Goal: Task Accomplishment & Management: Use online tool/utility

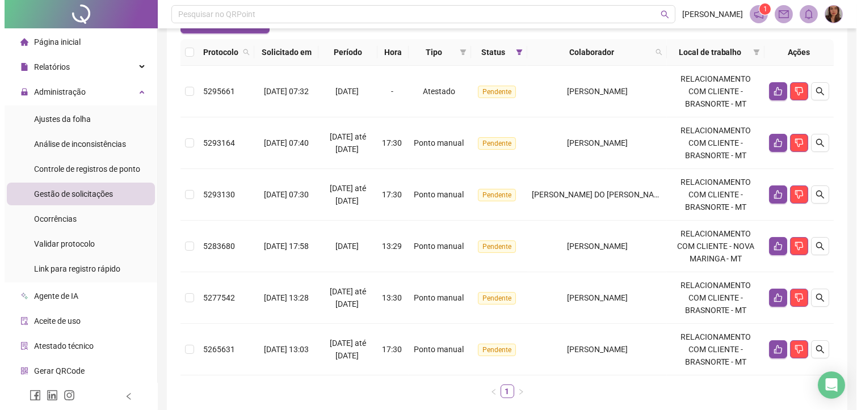
scroll to position [114, 0]
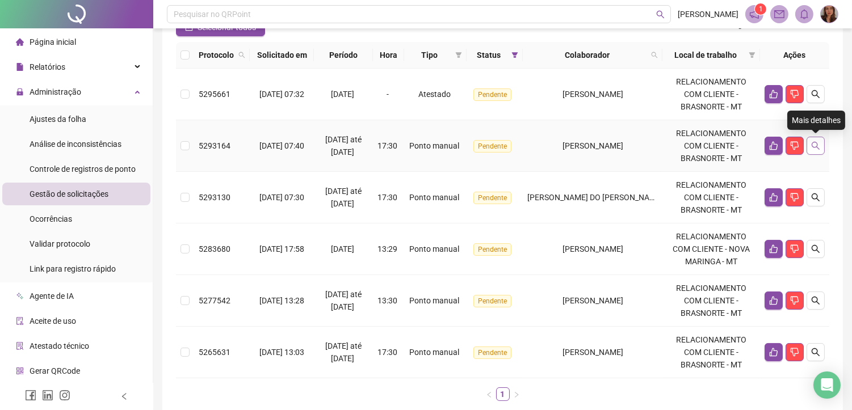
click at [812, 148] on icon "search" at bounding box center [815, 145] width 9 height 9
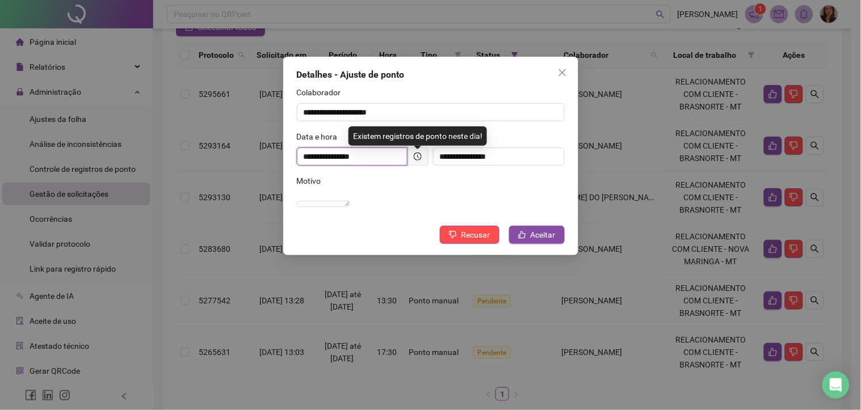
click at [366, 158] on input "**********" at bounding box center [352, 157] width 111 height 18
click at [492, 156] on input "**********" at bounding box center [499, 157] width 132 height 18
click at [355, 158] on input "**********" at bounding box center [352, 157] width 111 height 18
click at [361, 184] on div "Motivo" at bounding box center [431, 183] width 268 height 17
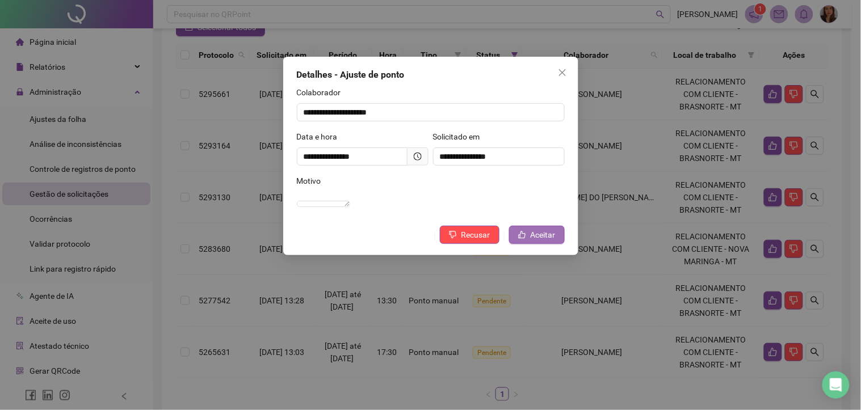
click at [539, 241] on span "Aceitar" at bounding box center [543, 235] width 25 height 12
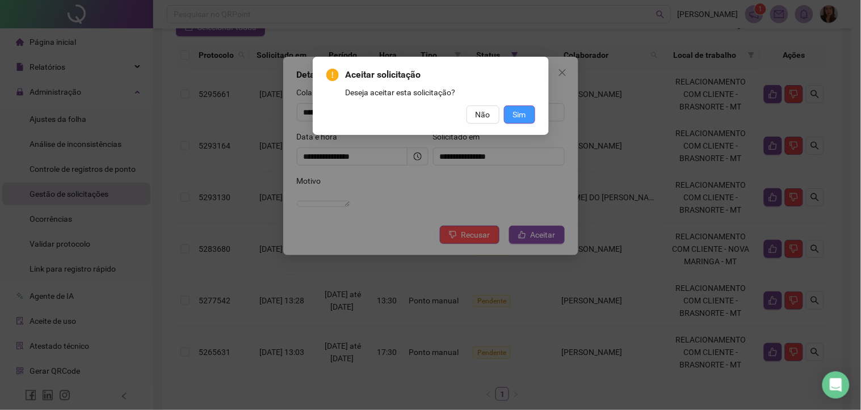
click at [518, 110] on span "Sim" at bounding box center [519, 114] width 13 height 12
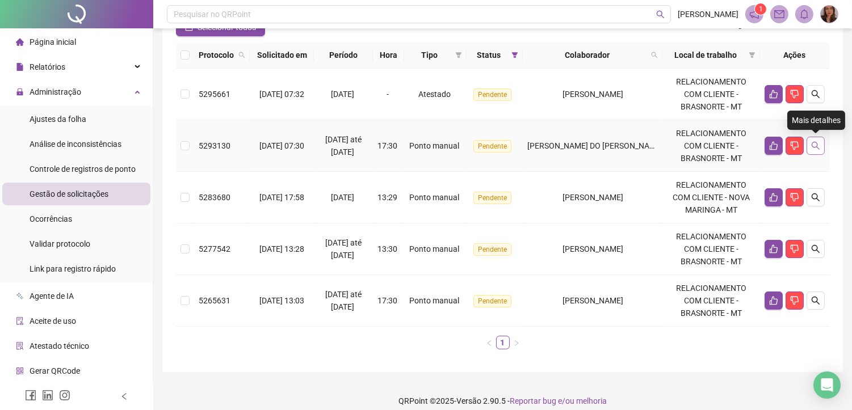
click at [812, 146] on icon "search" at bounding box center [816, 146] width 8 height 8
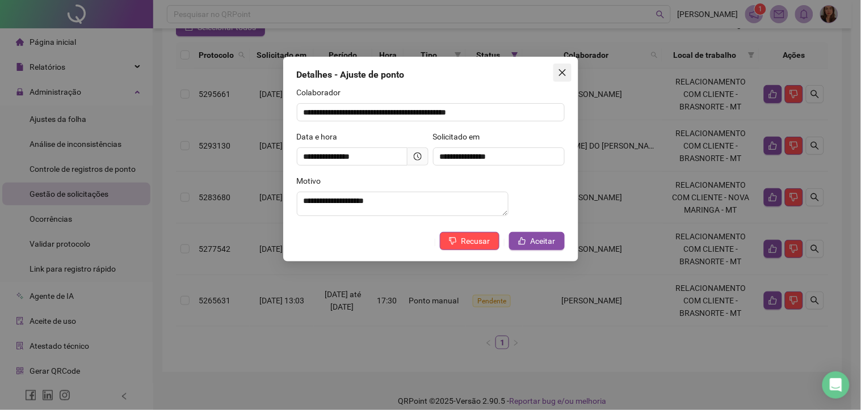
click at [565, 80] on button "Close" at bounding box center [562, 73] width 18 height 18
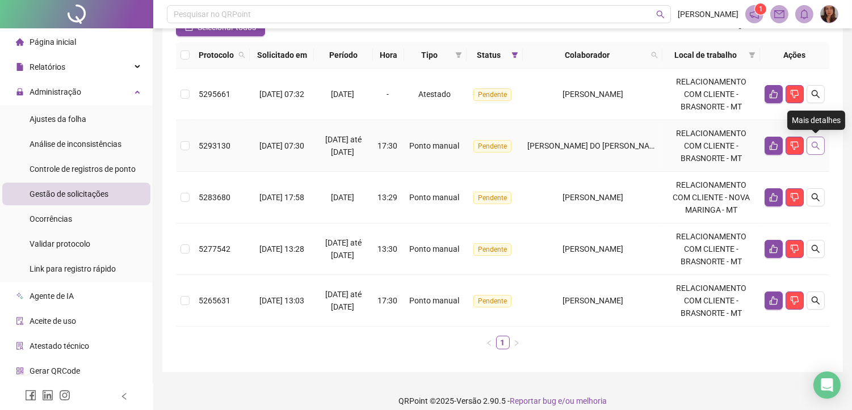
click at [816, 150] on icon "search" at bounding box center [815, 145] width 9 height 9
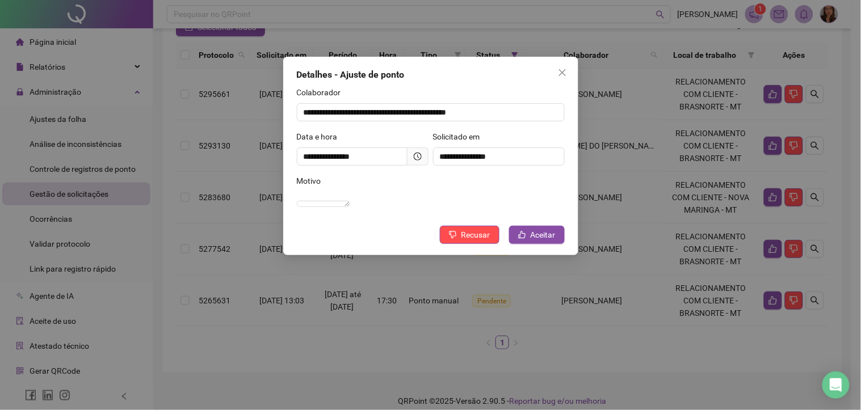
click at [384, 173] on div "**********" at bounding box center [363, 153] width 136 height 44
click at [530, 184] on div "Motivo" at bounding box center [431, 183] width 268 height 17
click at [549, 241] on span "Aceitar" at bounding box center [543, 235] width 25 height 12
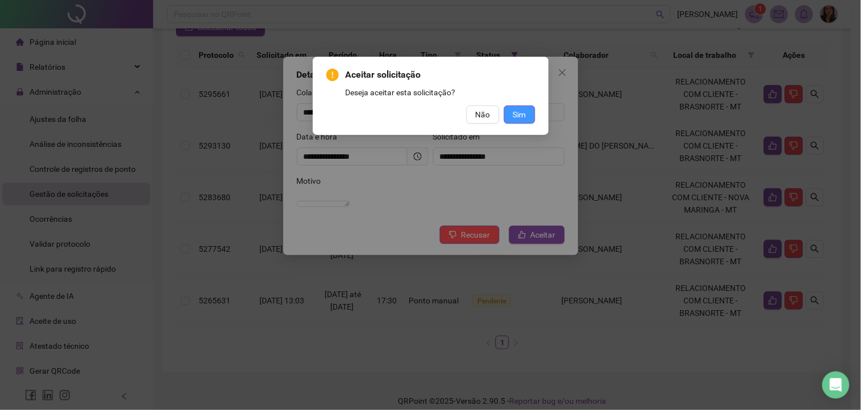
click at [522, 115] on span "Sim" at bounding box center [519, 114] width 13 height 12
click at [513, 109] on span "Sim" at bounding box center [519, 114] width 13 height 12
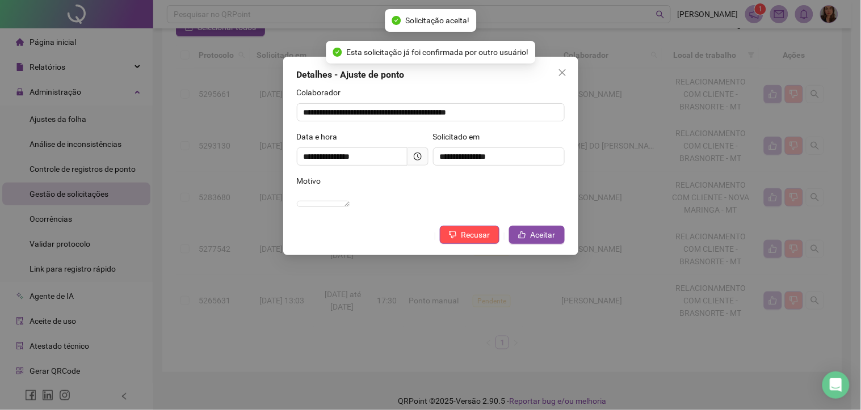
scroll to position [72, 0]
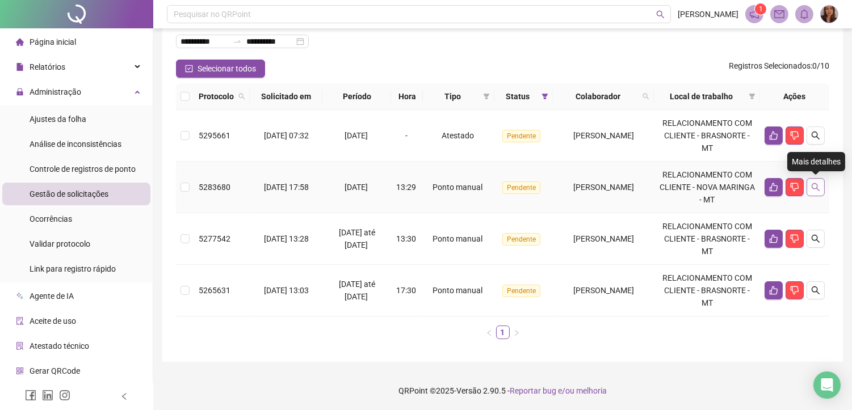
click at [815, 187] on icon "search" at bounding box center [815, 187] width 9 height 9
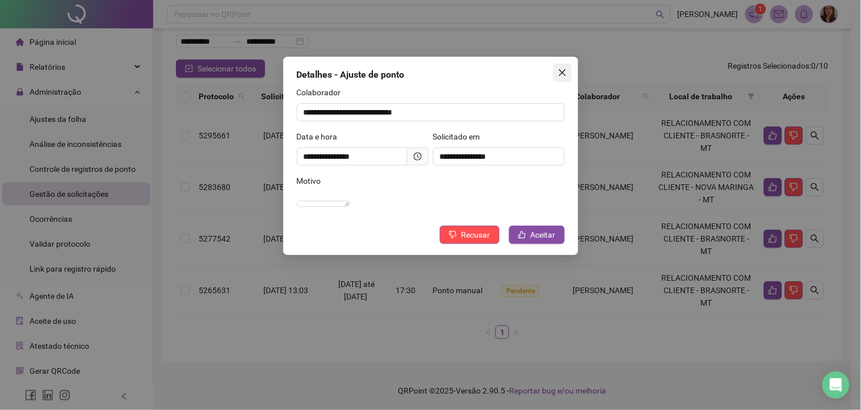
click at [561, 71] on icon "close" at bounding box center [562, 72] width 7 height 7
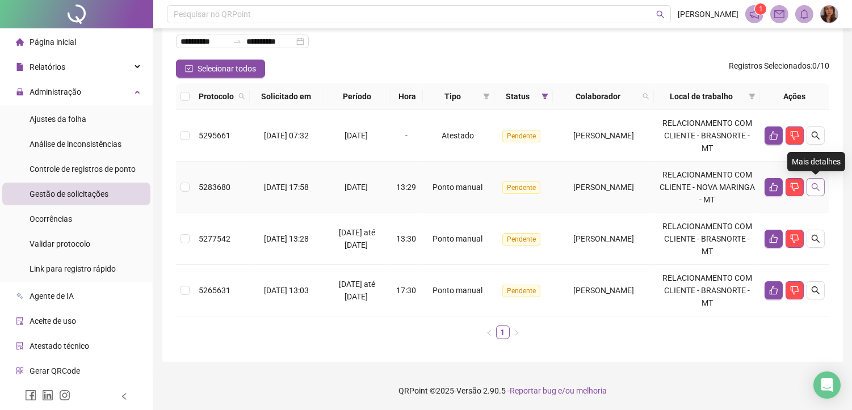
click at [820, 183] on button "button" at bounding box center [816, 187] width 18 height 18
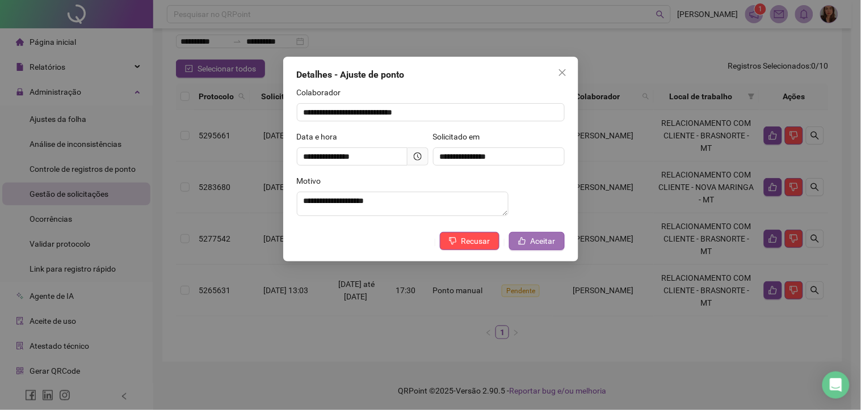
click at [540, 246] on span "Aceitar" at bounding box center [543, 241] width 25 height 12
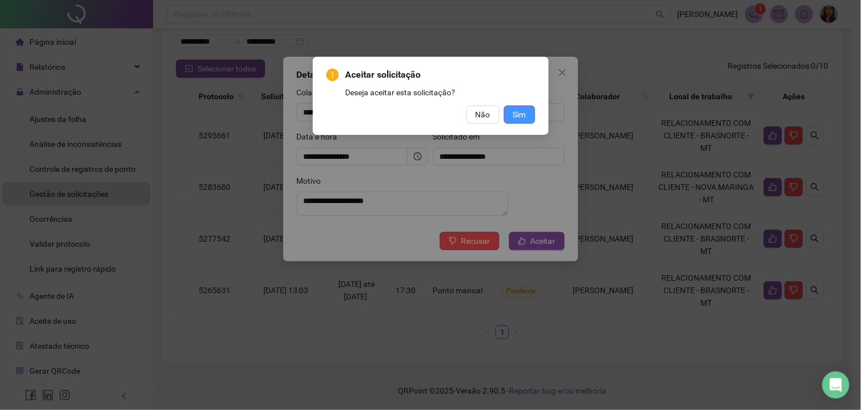
click at [518, 111] on span "Sim" at bounding box center [519, 114] width 13 height 12
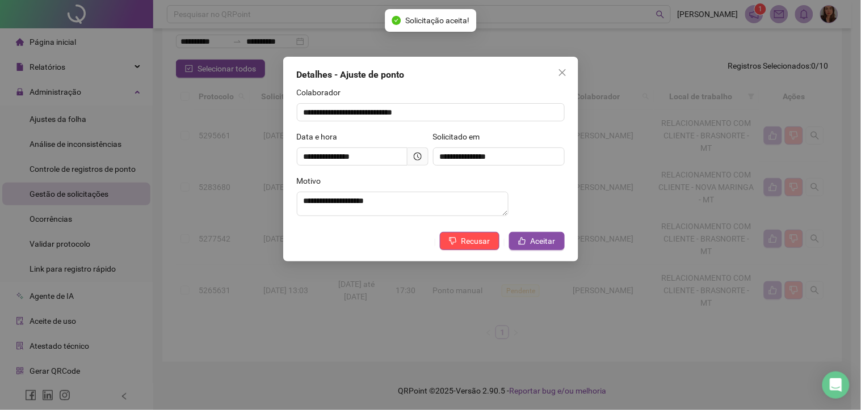
scroll to position [20, 0]
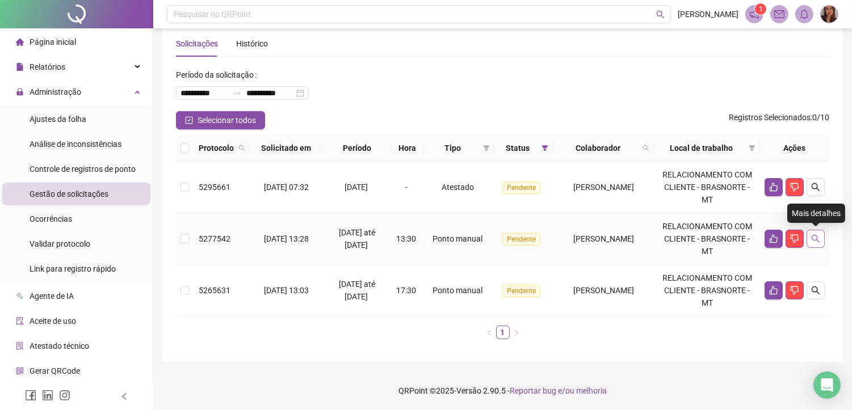
click at [816, 237] on icon "search" at bounding box center [815, 238] width 9 height 9
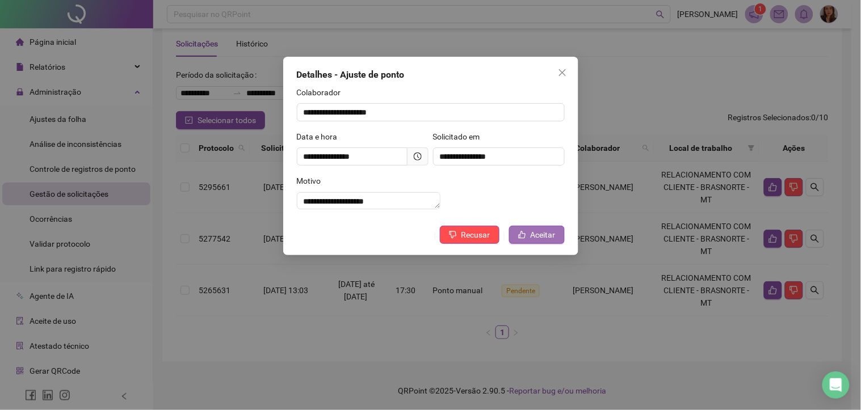
click at [538, 241] on span "Aceitar" at bounding box center [543, 235] width 25 height 12
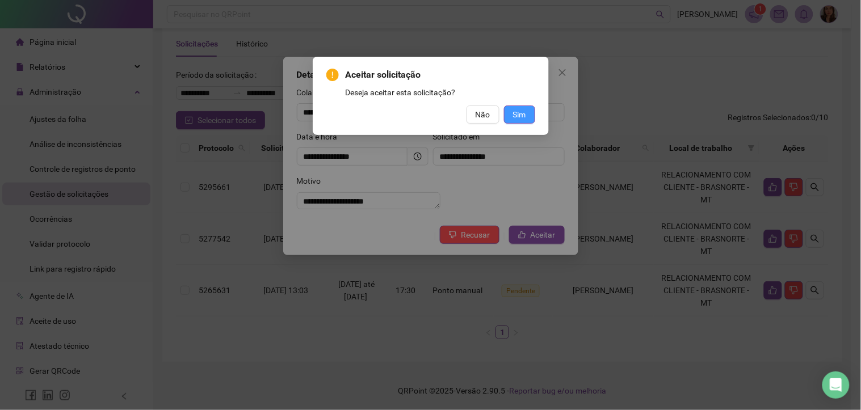
click at [519, 111] on span "Sim" at bounding box center [519, 114] width 13 height 12
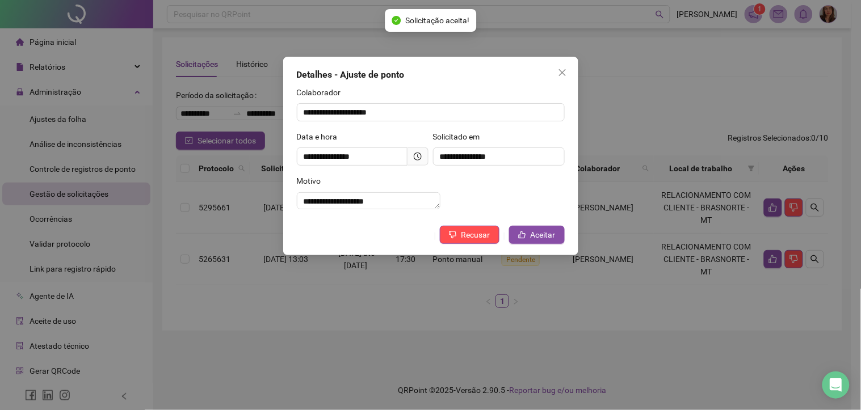
scroll to position [0, 0]
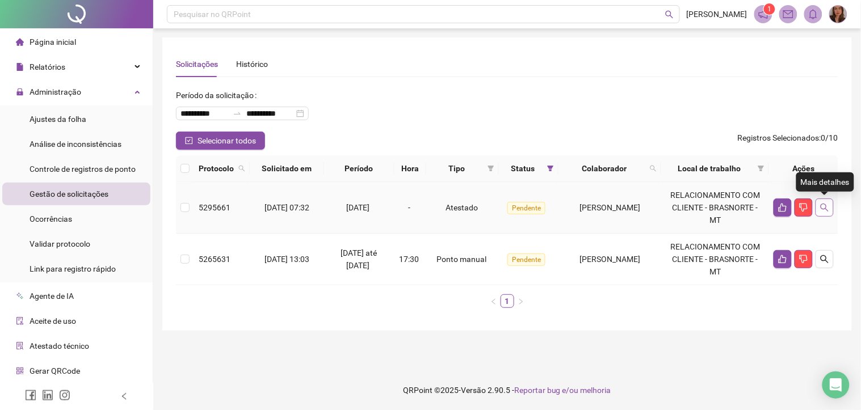
click at [829, 207] on icon "search" at bounding box center [824, 207] width 9 height 9
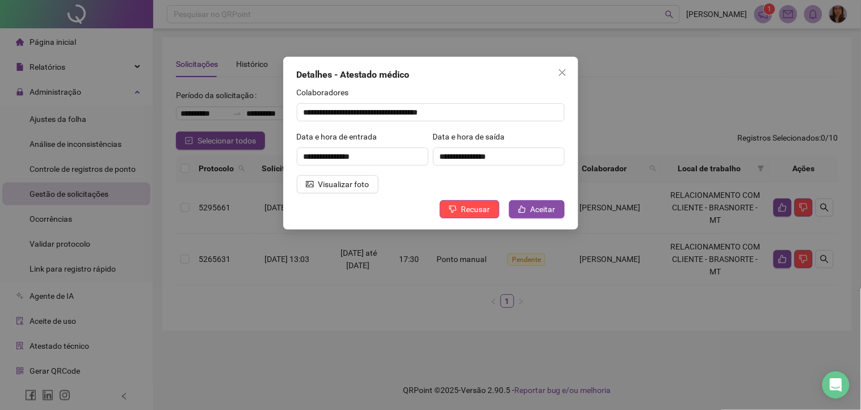
click at [367, 308] on div "**********" at bounding box center [430, 205] width 861 height 410
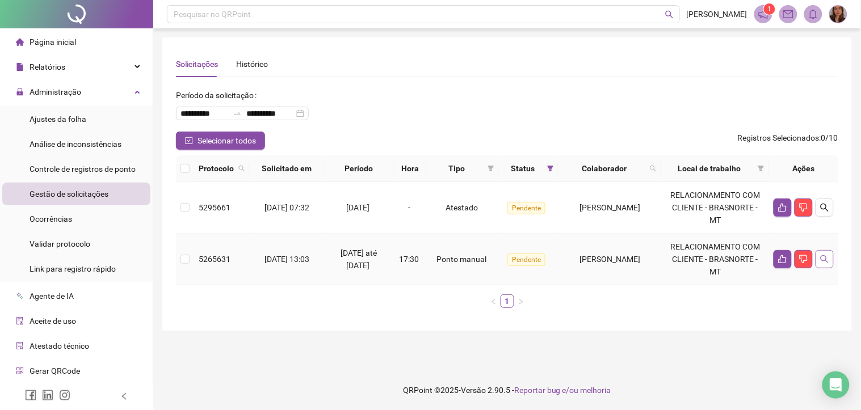
click at [821, 262] on icon "search" at bounding box center [824, 259] width 9 height 9
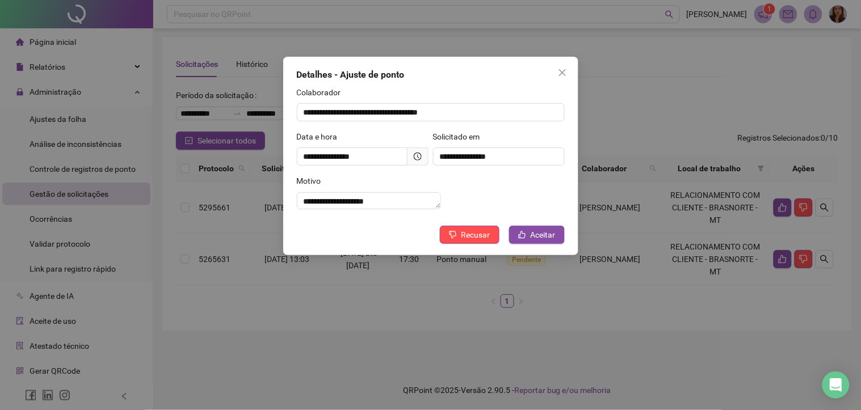
click at [420, 160] on icon "clock-circle" at bounding box center [418, 157] width 8 height 8
drag, startPoint x: 388, startPoint y: 176, endPoint x: 424, endPoint y: 156, distance: 41.2
click at [388, 175] on div "Motivo" at bounding box center [431, 183] width 268 height 17
drag, startPoint x: 564, startPoint y: 72, endPoint x: 486, endPoint y: 46, distance: 82.0
click at [564, 72] on icon "close" at bounding box center [562, 72] width 9 height 9
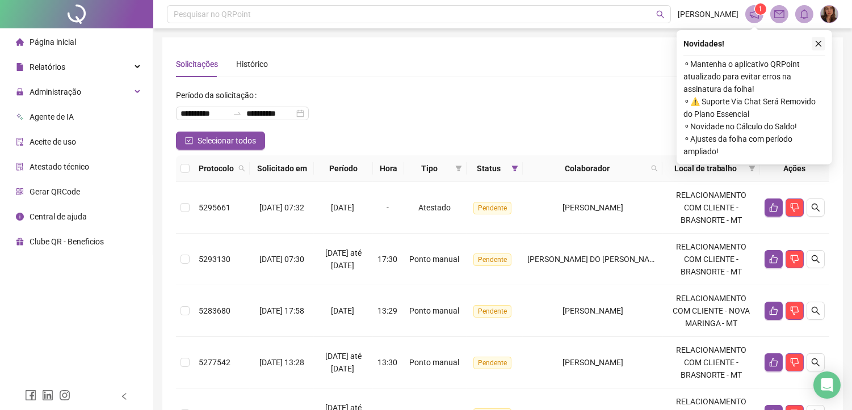
click at [820, 43] on icon "close" at bounding box center [819, 44] width 8 height 8
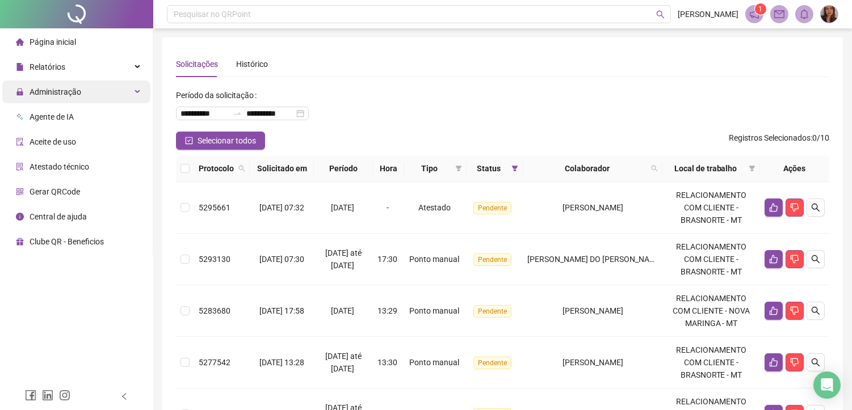
click at [63, 94] on span "Administração" at bounding box center [56, 91] width 52 height 9
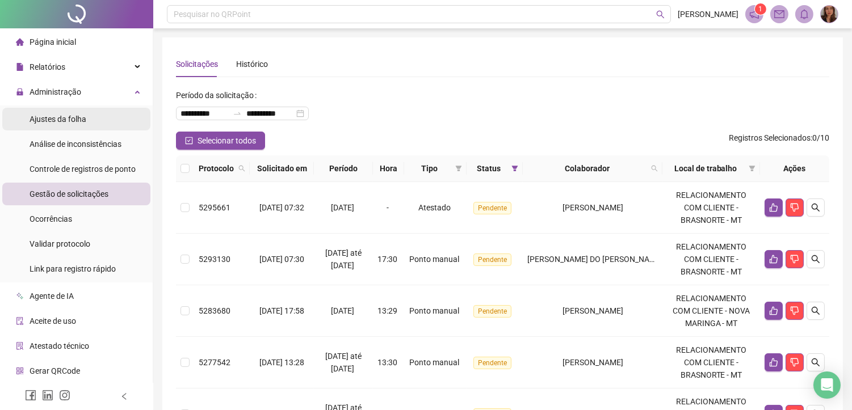
click at [78, 116] on span "Ajustes da folha" at bounding box center [58, 119] width 57 height 9
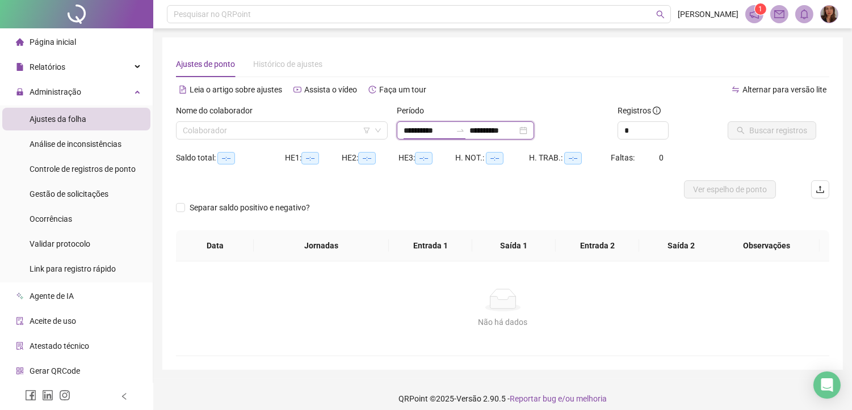
click at [411, 129] on input "**********" at bounding box center [428, 130] width 48 height 12
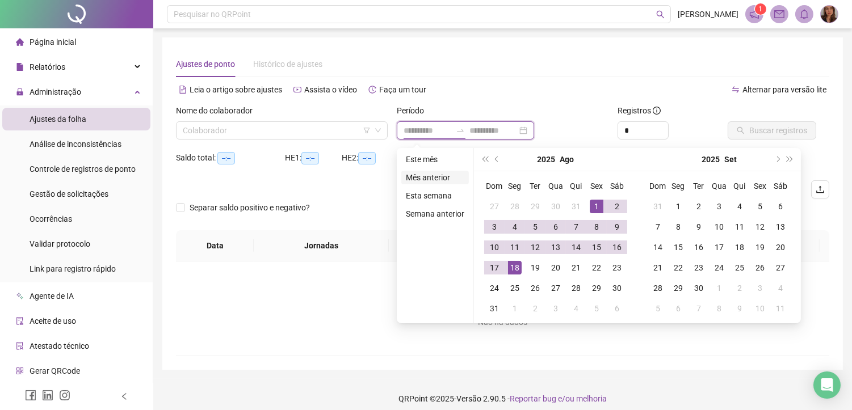
type input "**********"
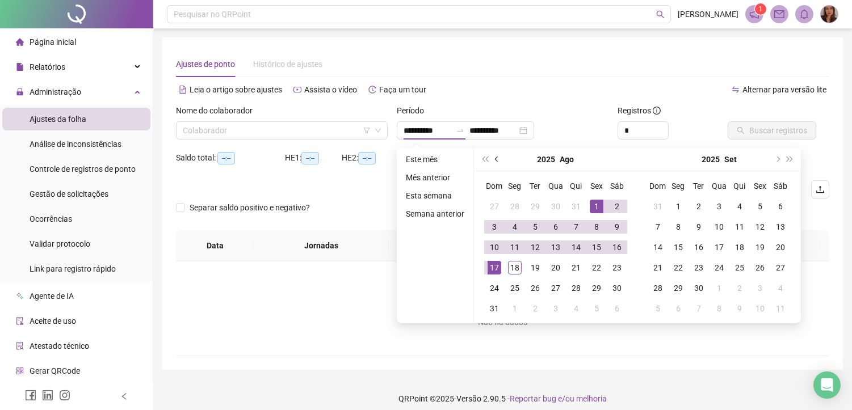
click at [498, 160] on button "prev-year" at bounding box center [497, 159] width 12 height 23
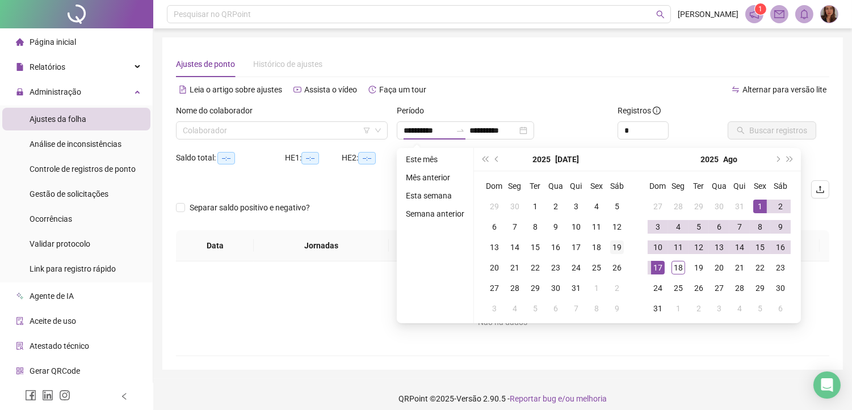
type input "**********"
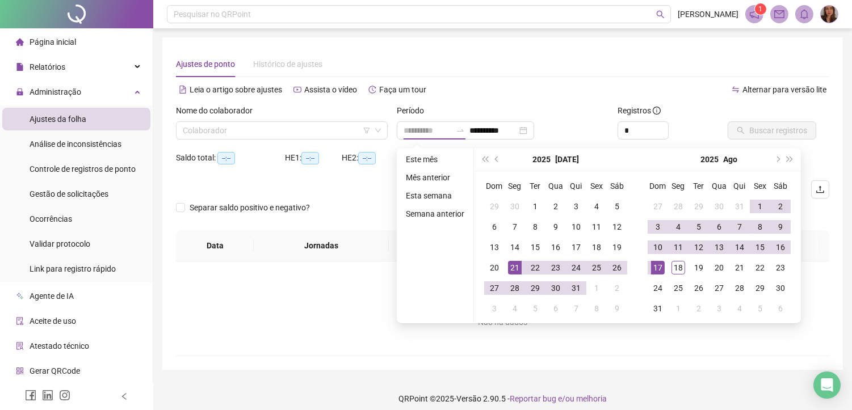
click at [513, 270] on div "21" at bounding box center [515, 268] width 14 height 14
type input "**********"
click at [679, 270] on div "18" at bounding box center [679, 268] width 14 height 14
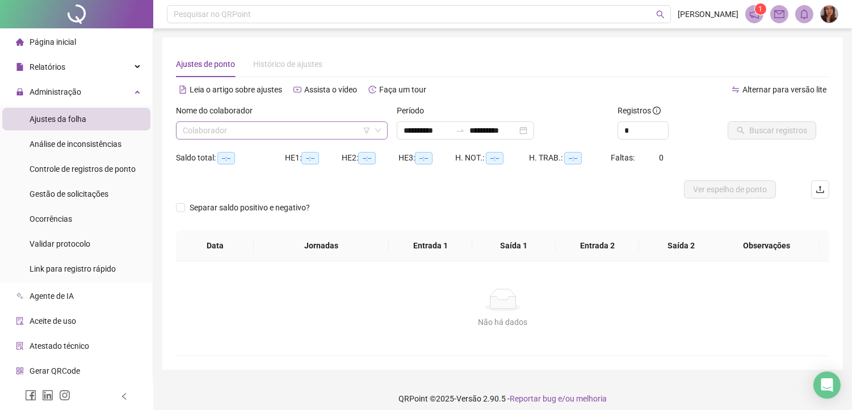
click at [332, 134] on input "search" at bounding box center [277, 130] width 188 height 17
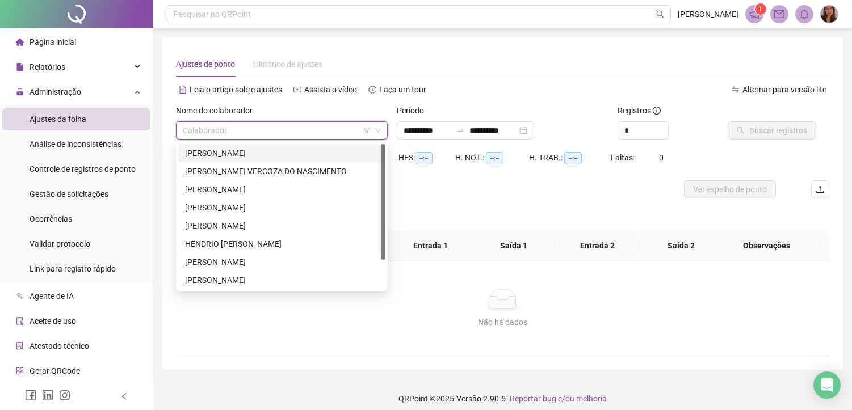
drag, startPoint x: 282, startPoint y: 156, endPoint x: 410, endPoint y: 155, distance: 128.9
click at [286, 155] on div "[PERSON_NAME]" at bounding box center [282, 153] width 194 height 12
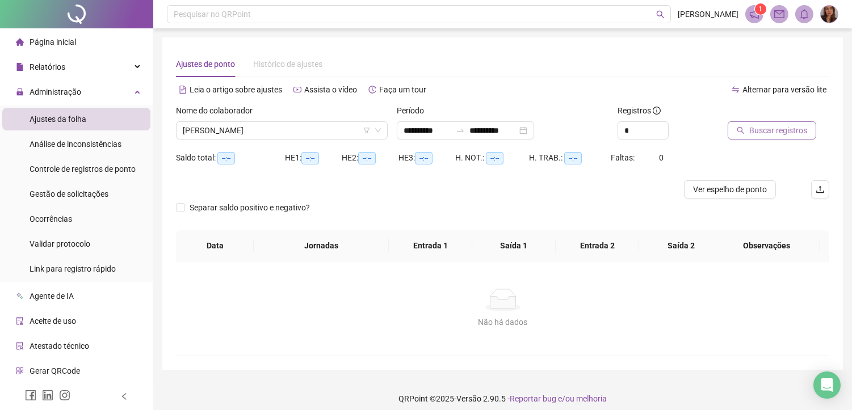
click at [809, 129] on button "Buscar registros" at bounding box center [772, 130] width 89 height 18
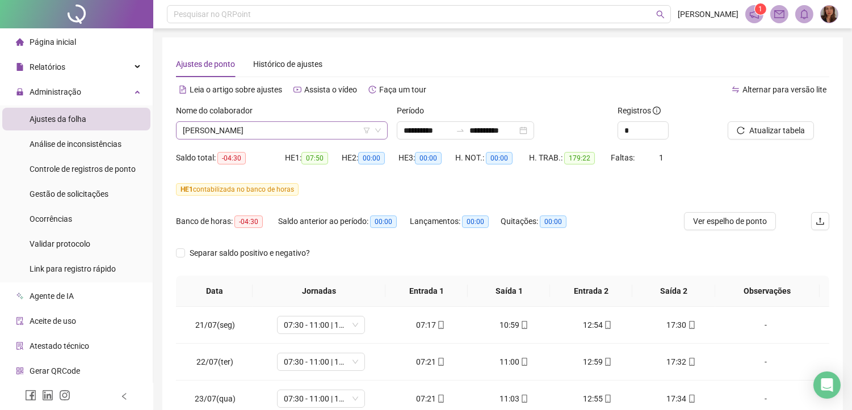
click at [292, 134] on span "[PERSON_NAME]" at bounding box center [282, 130] width 198 height 17
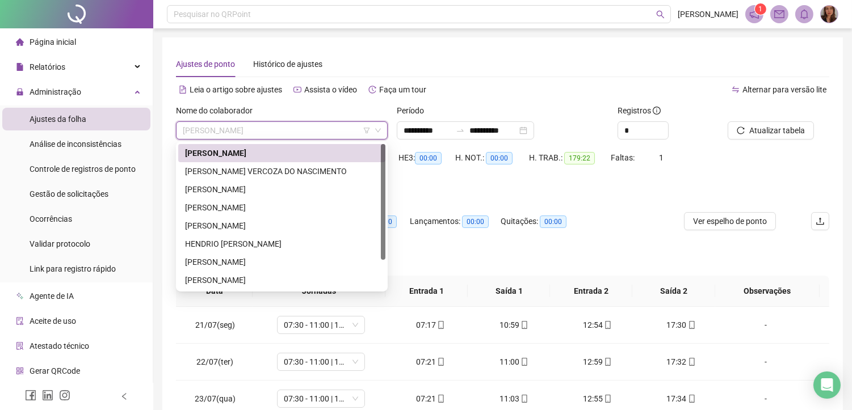
scroll to position [36, 0]
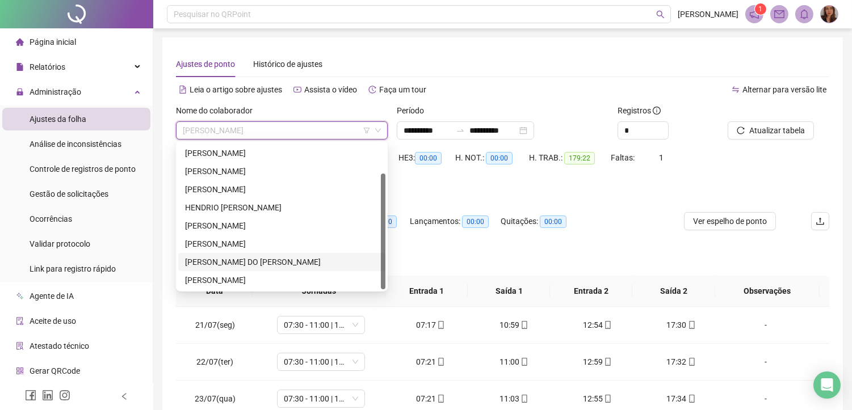
click at [223, 265] on div "[PERSON_NAME] DO [PERSON_NAME]" at bounding box center [282, 262] width 194 height 12
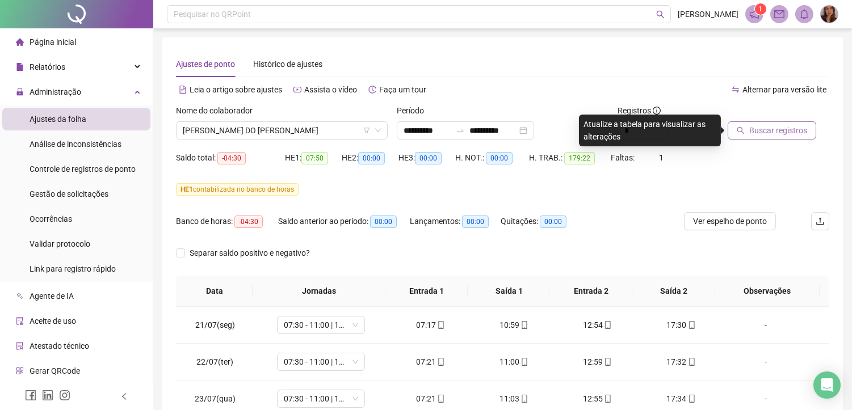
click at [790, 131] on span "Buscar registros" at bounding box center [778, 130] width 58 height 12
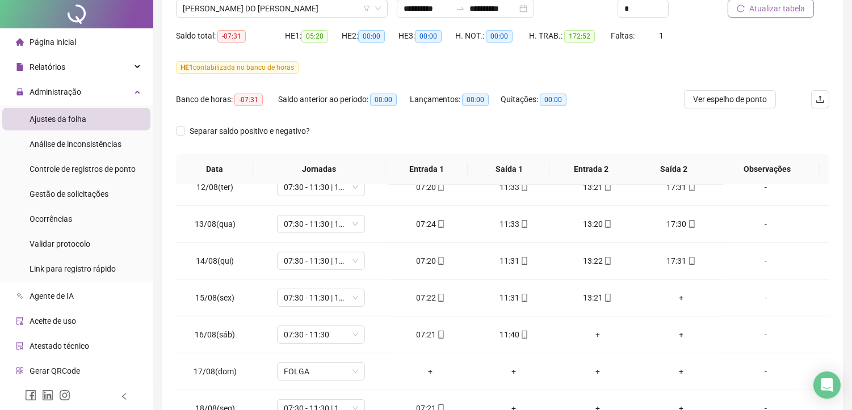
scroll to position [0, 0]
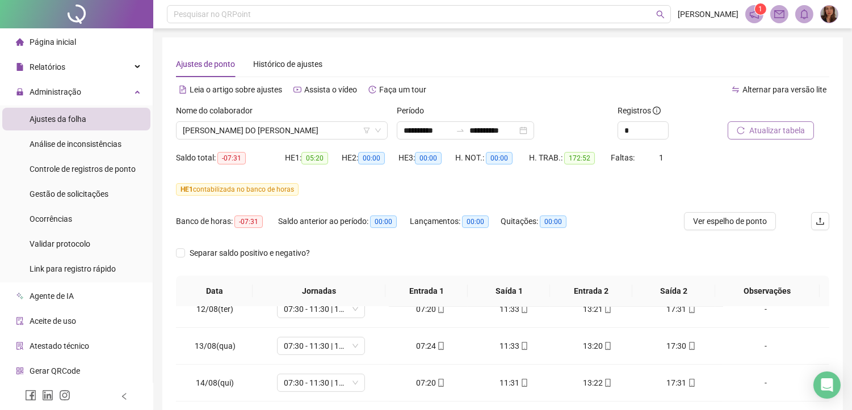
click at [795, 136] on span "Atualizar tabela" at bounding box center [777, 130] width 56 height 12
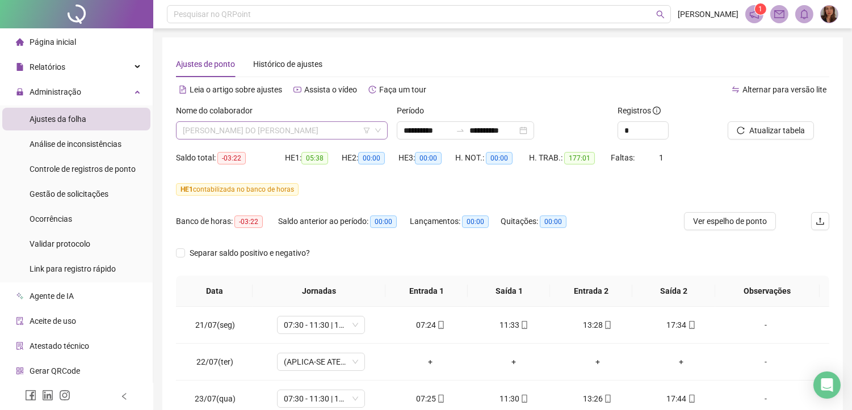
click at [246, 129] on span "[PERSON_NAME] DO [PERSON_NAME]" at bounding box center [282, 130] width 198 height 17
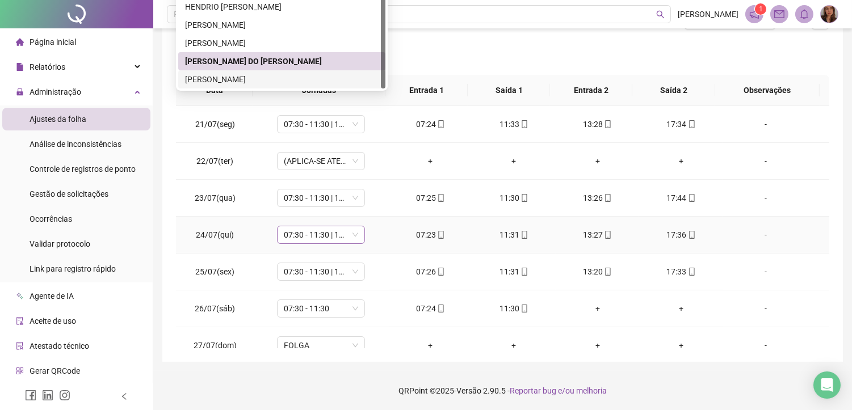
scroll to position [315, 0]
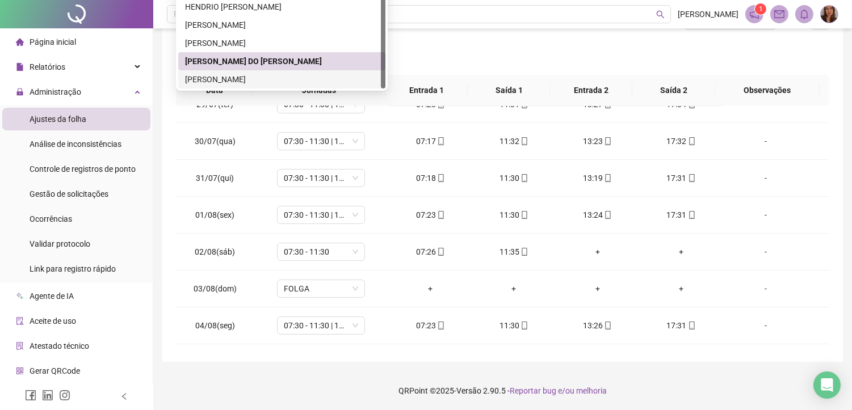
click at [265, 75] on div "[PERSON_NAME]" at bounding box center [282, 79] width 194 height 12
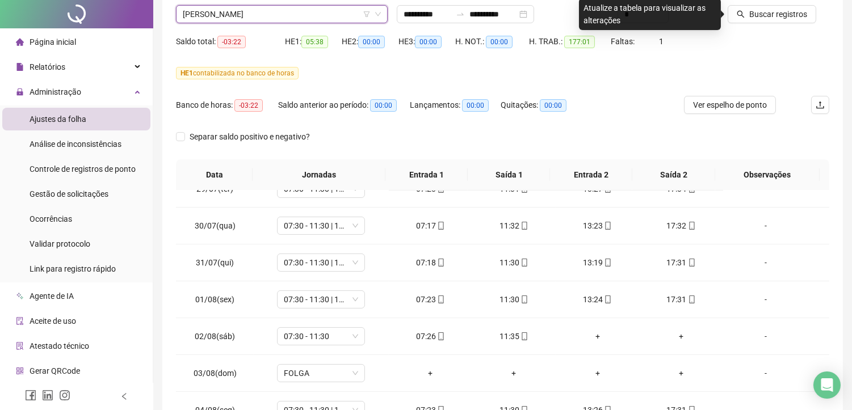
scroll to position [0, 0]
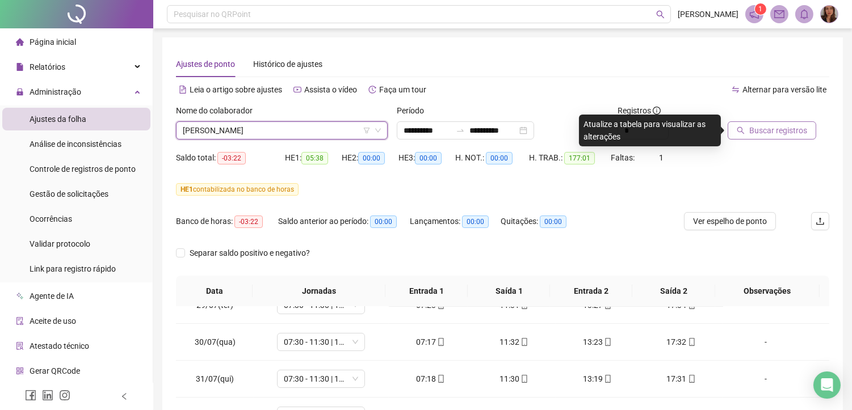
click at [778, 133] on span "Buscar registros" at bounding box center [778, 130] width 58 height 12
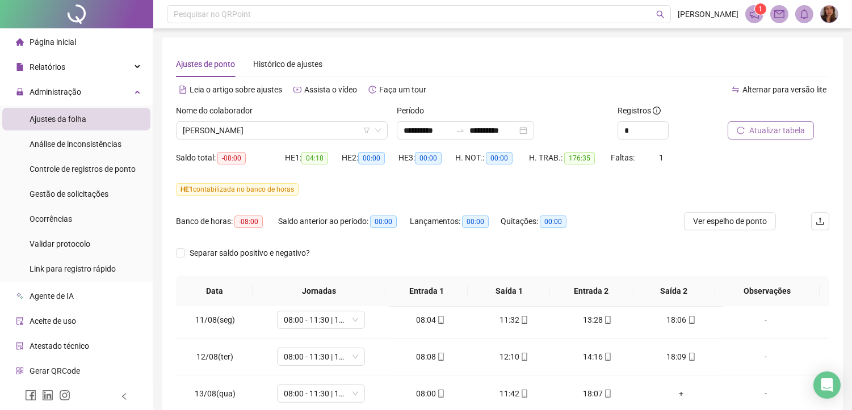
click at [806, 137] on button "Atualizar tabela" at bounding box center [771, 130] width 86 height 18
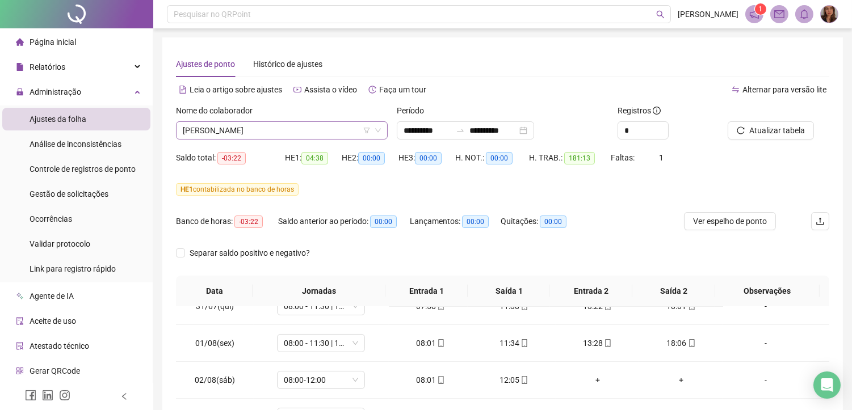
click at [233, 134] on span "[PERSON_NAME]" at bounding box center [282, 130] width 198 height 17
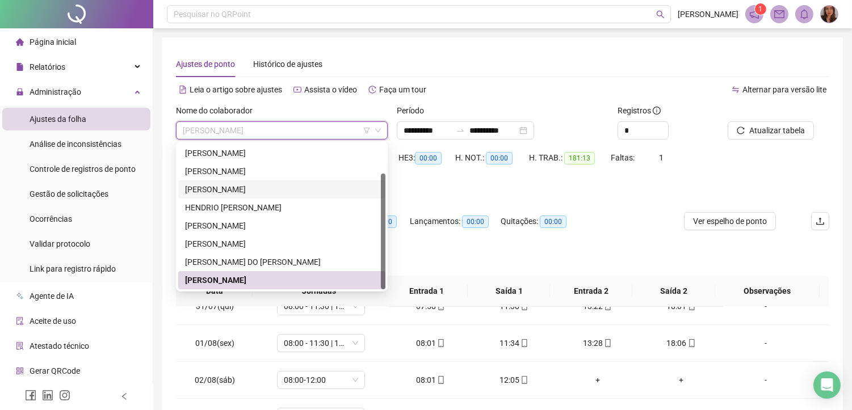
click at [207, 191] on div "[PERSON_NAME]" at bounding box center [282, 189] width 194 height 12
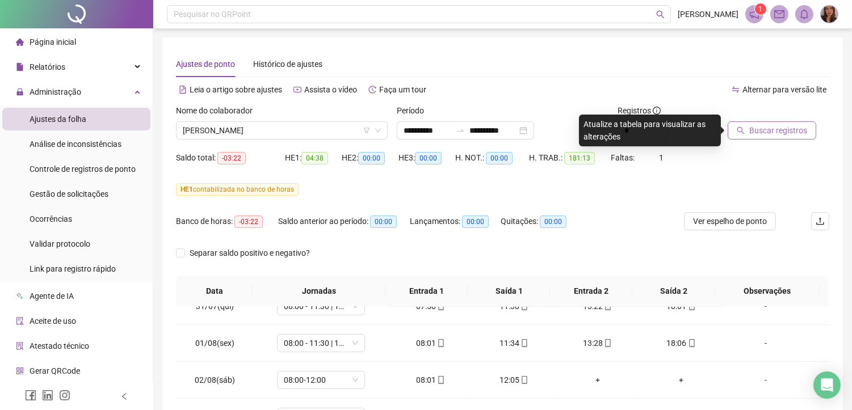
click at [796, 128] on span "Buscar registros" at bounding box center [778, 130] width 58 height 12
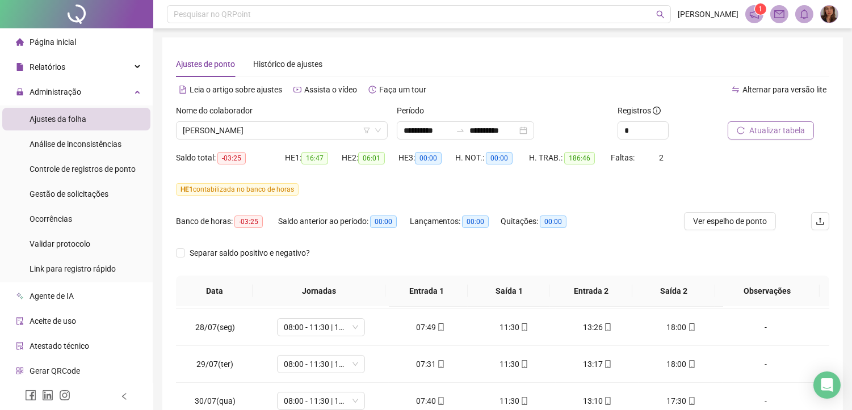
click at [784, 127] on span "Atualizar tabela" at bounding box center [777, 130] width 56 height 12
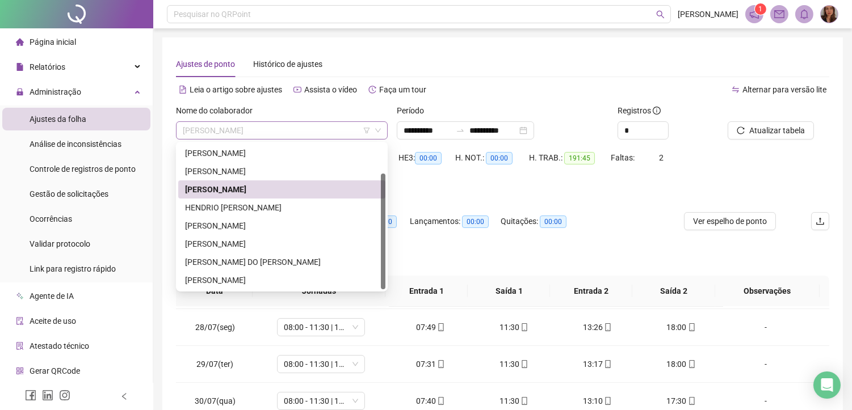
click at [318, 125] on span "[PERSON_NAME]" at bounding box center [282, 130] width 198 height 17
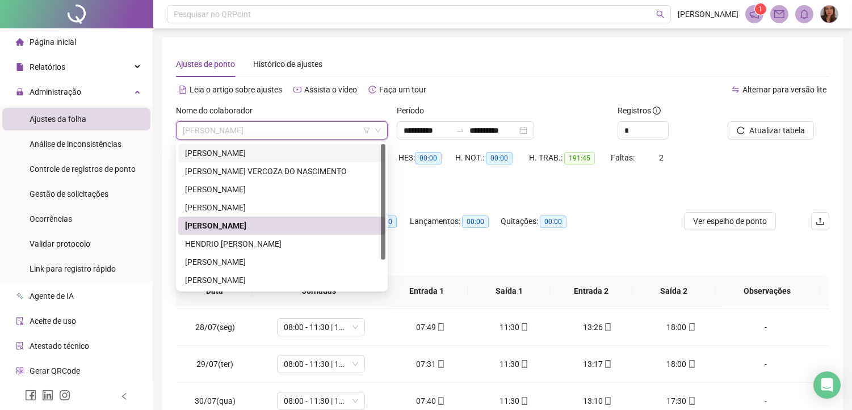
click at [250, 149] on div "[PERSON_NAME]" at bounding box center [282, 153] width 194 height 12
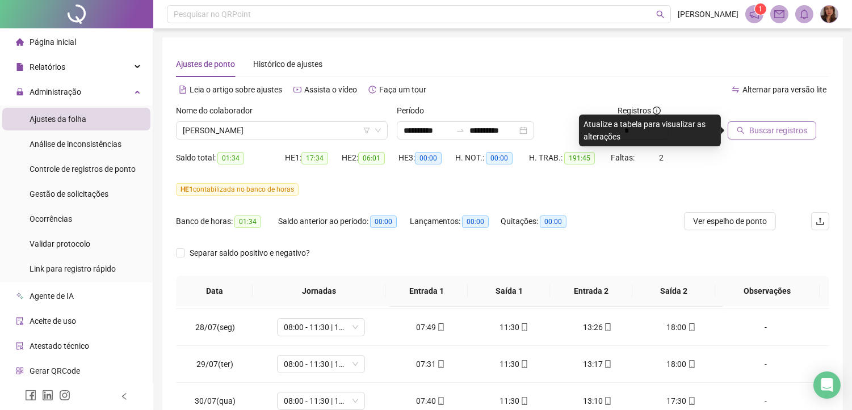
click at [787, 131] on span "Buscar registros" at bounding box center [778, 130] width 58 height 12
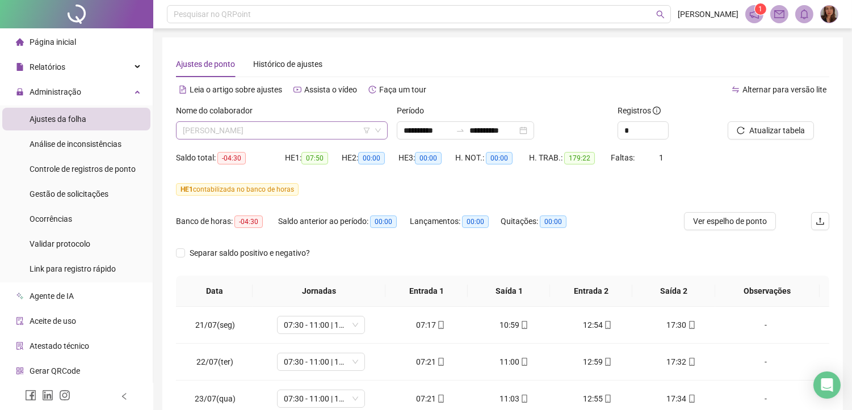
click at [339, 127] on span "[PERSON_NAME]" at bounding box center [282, 130] width 198 height 17
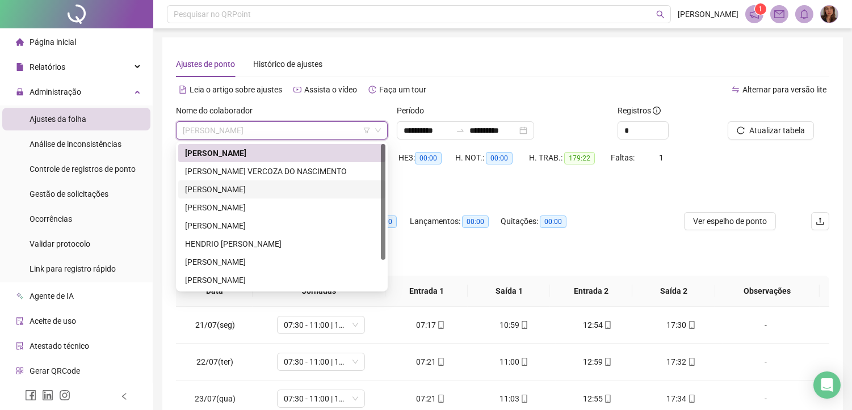
drag, startPoint x: 243, startPoint y: 187, endPoint x: 804, endPoint y: 186, distance: 560.9
click at [243, 187] on div "[PERSON_NAME]" at bounding box center [282, 189] width 194 height 12
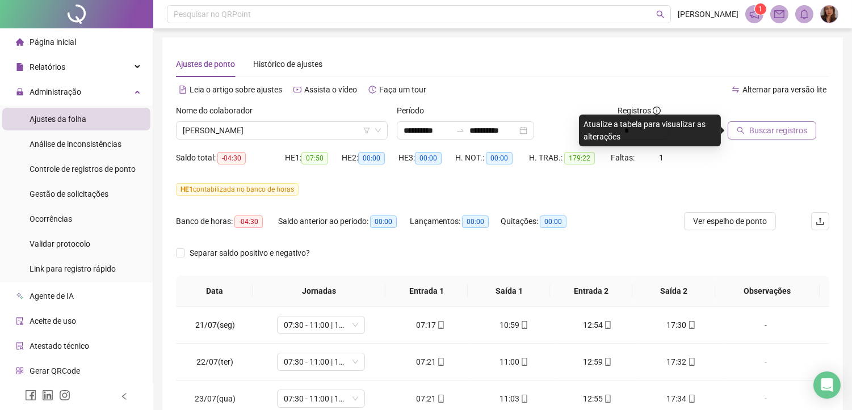
click at [790, 139] on button "Buscar registros" at bounding box center [772, 130] width 89 height 18
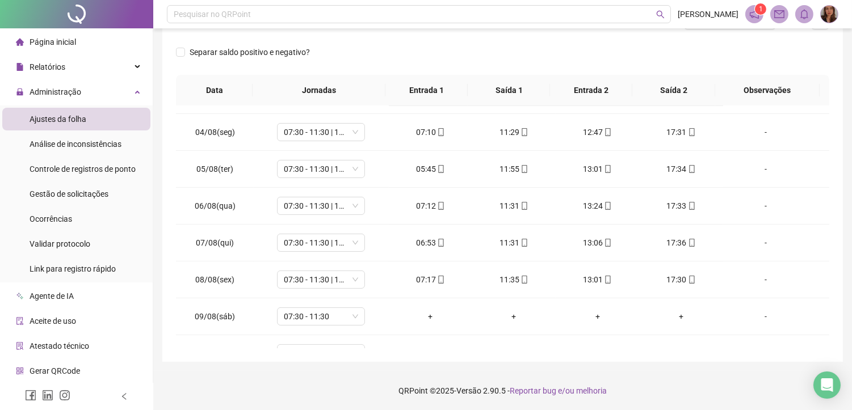
scroll to position [524, 0]
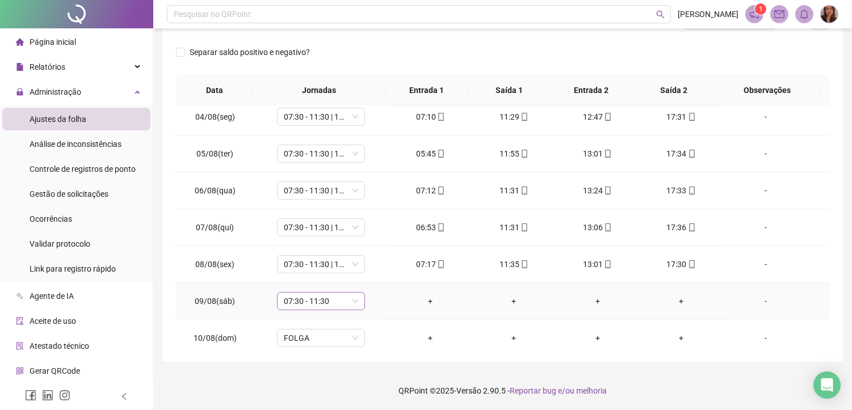
click at [354, 299] on span "07:30 - 11:30" at bounding box center [321, 301] width 74 height 17
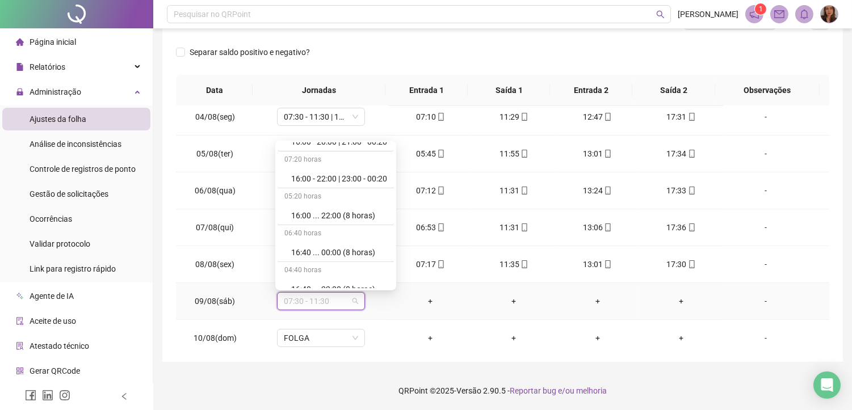
scroll to position [6764, 0]
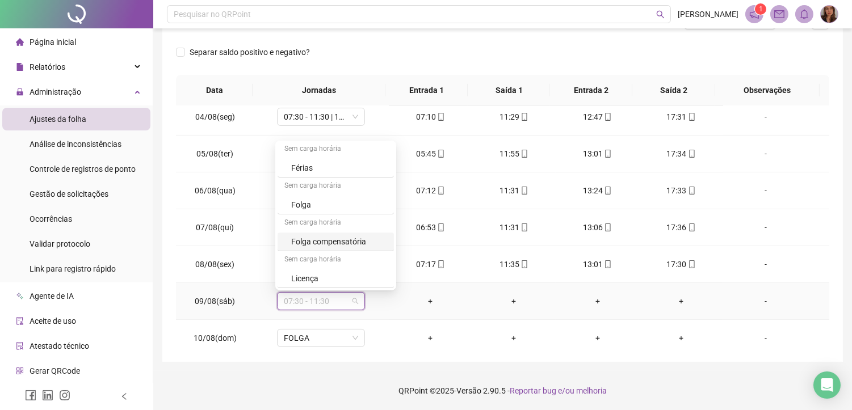
click at [365, 241] on div "Folga compensatória" at bounding box center [339, 242] width 96 height 12
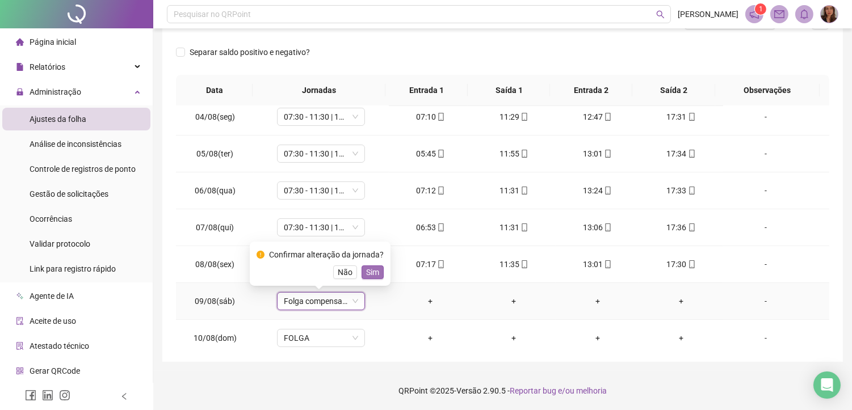
drag, startPoint x: 374, startPoint y: 269, endPoint x: 395, endPoint y: 268, distance: 21.0
click at [375, 267] on span "Sim" at bounding box center [372, 272] width 13 height 12
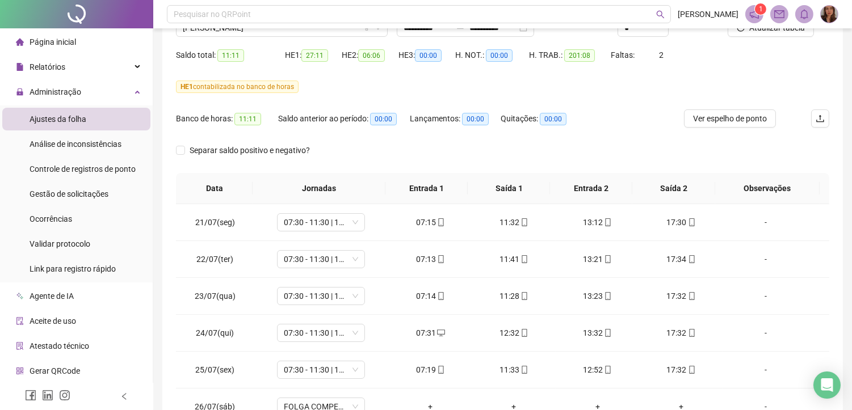
scroll to position [0, 0]
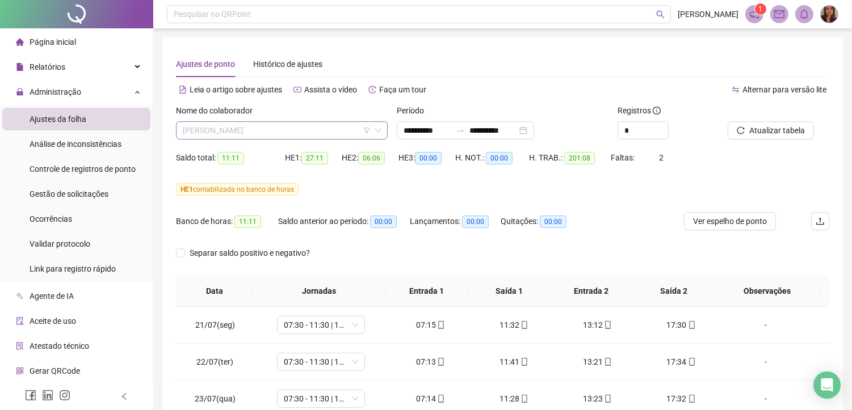
click at [277, 131] on span "[PERSON_NAME]" at bounding box center [282, 130] width 198 height 17
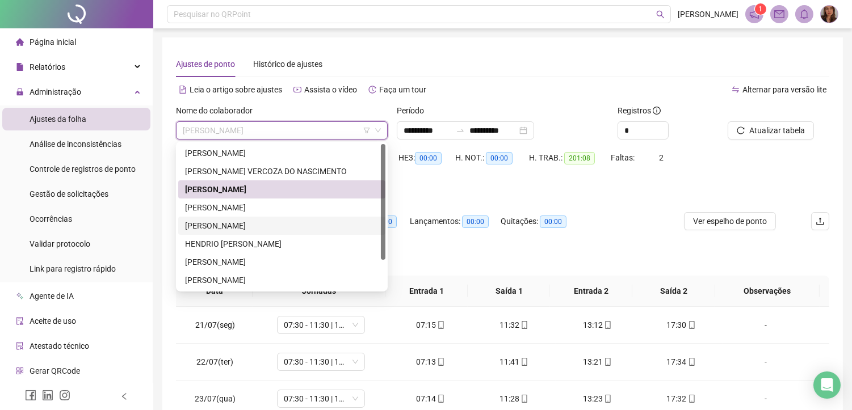
click at [241, 227] on div "[PERSON_NAME]" at bounding box center [282, 226] width 194 height 12
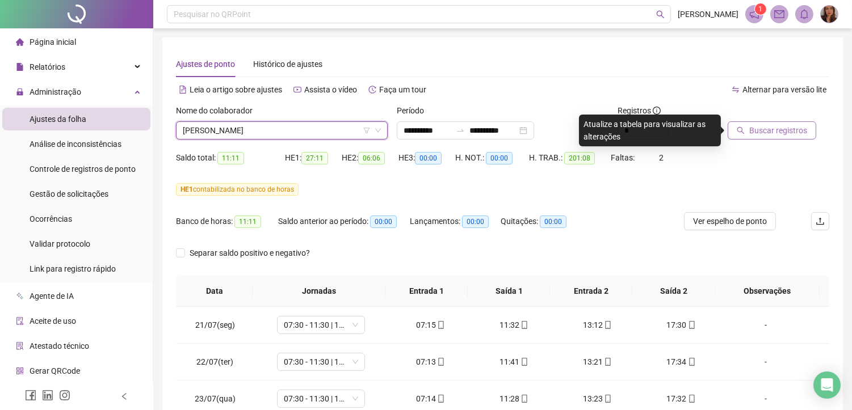
click at [778, 128] on span "Buscar registros" at bounding box center [778, 130] width 58 height 12
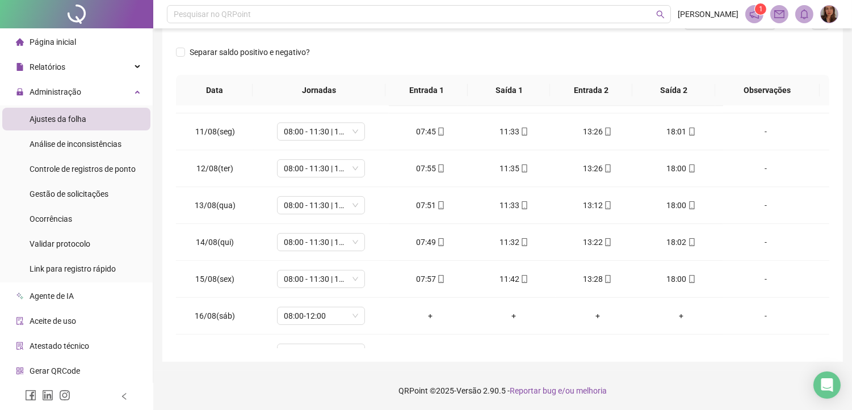
scroll to position [780, 0]
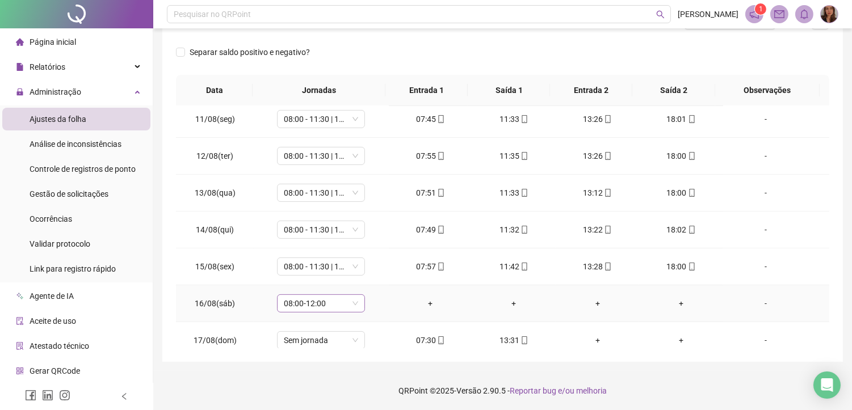
click at [354, 305] on span "08:00-12:00" at bounding box center [321, 303] width 74 height 17
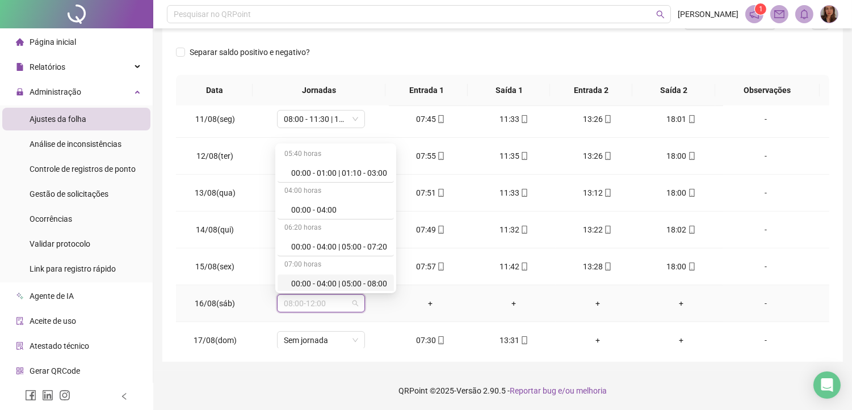
scroll to position [6763, 0]
click at [314, 245] on div "Folga compensatória" at bounding box center [339, 244] width 96 height 12
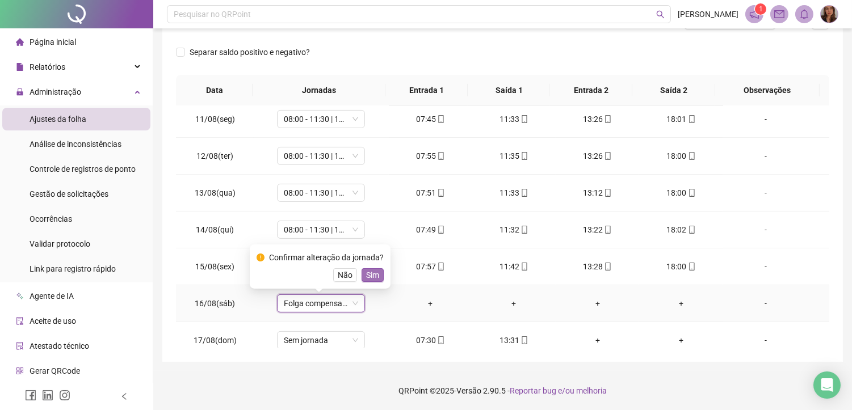
drag, startPoint x: 372, startPoint y: 276, endPoint x: 363, endPoint y: 277, distance: 8.6
click at [371, 275] on span "Sim" at bounding box center [372, 275] width 13 height 12
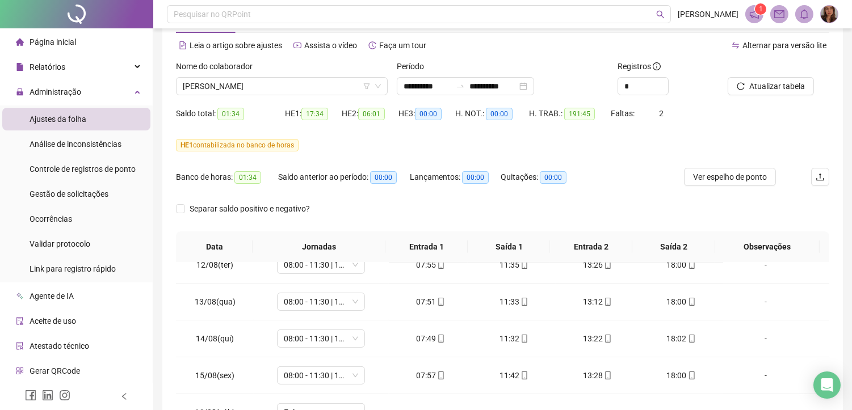
scroll to position [0, 0]
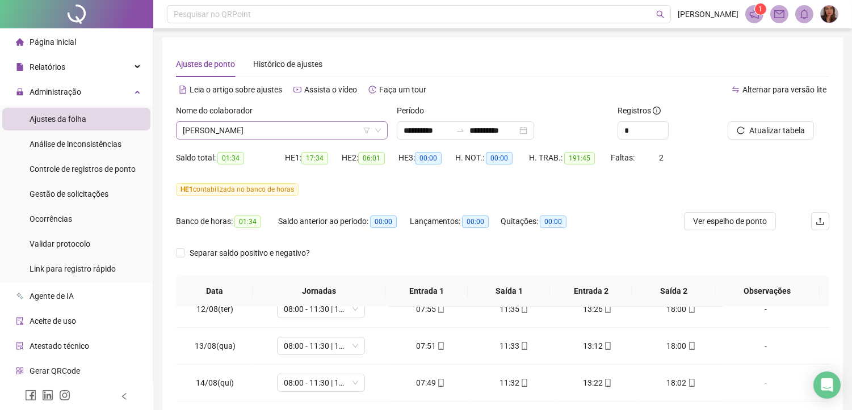
click at [219, 129] on span "[PERSON_NAME]" at bounding box center [282, 130] width 198 height 17
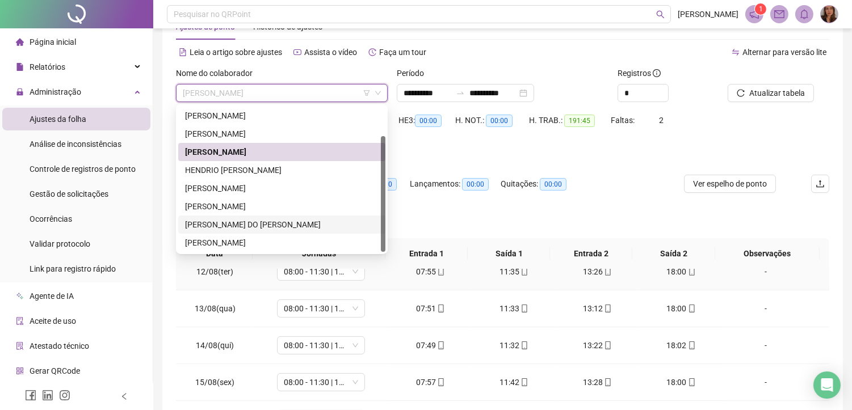
scroll to position [63, 0]
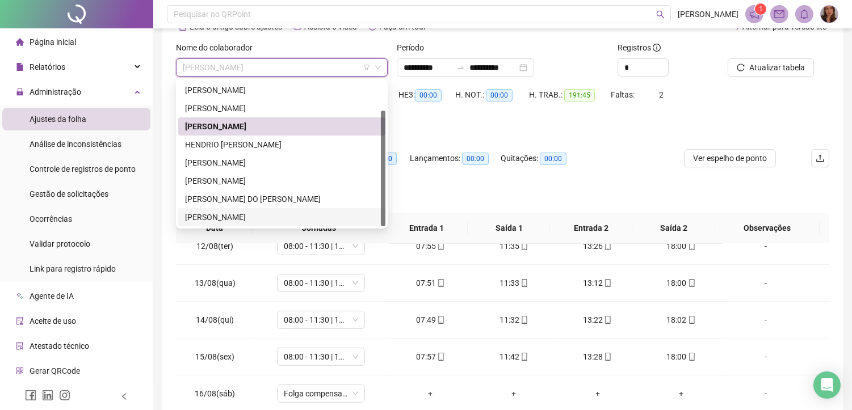
click at [223, 221] on div "[PERSON_NAME]" at bounding box center [282, 217] width 194 height 12
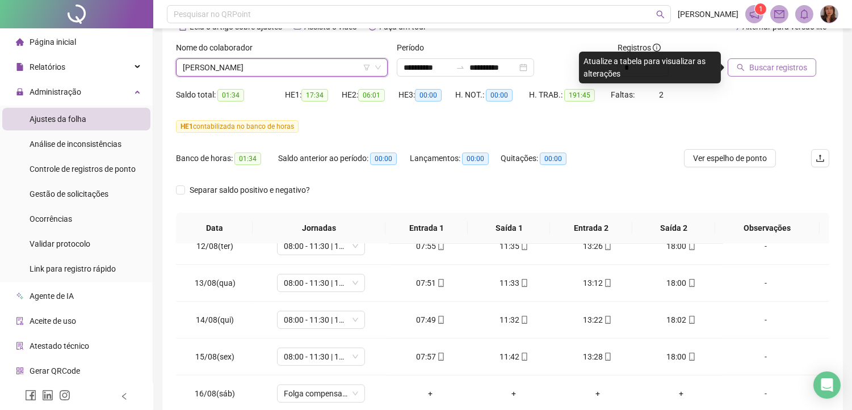
click at [792, 69] on span "Buscar registros" at bounding box center [778, 67] width 58 height 12
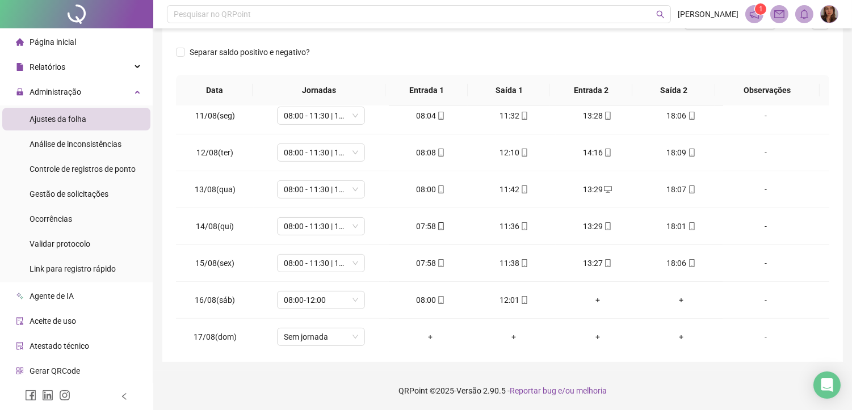
scroll to position [829, 0]
